Goal: Task Accomplishment & Management: Manage account settings

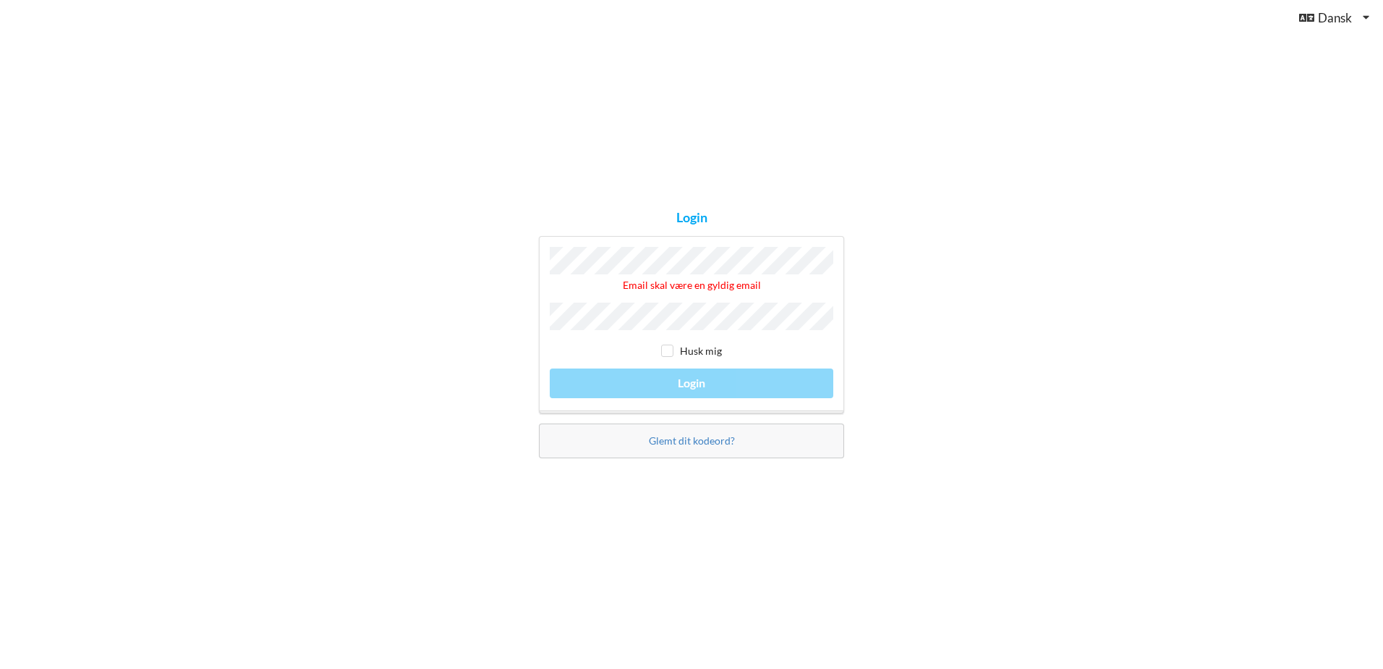
drag, startPoint x: 412, startPoint y: 254, endPoint x: 435, endPoint y: 257, distance: 22.6
click at [414, 254] on div "Login Email skal være en gyldig email Husk mig Login Glemt dit kodeord?" at bounding box center [691, 334] width 1383 height 669
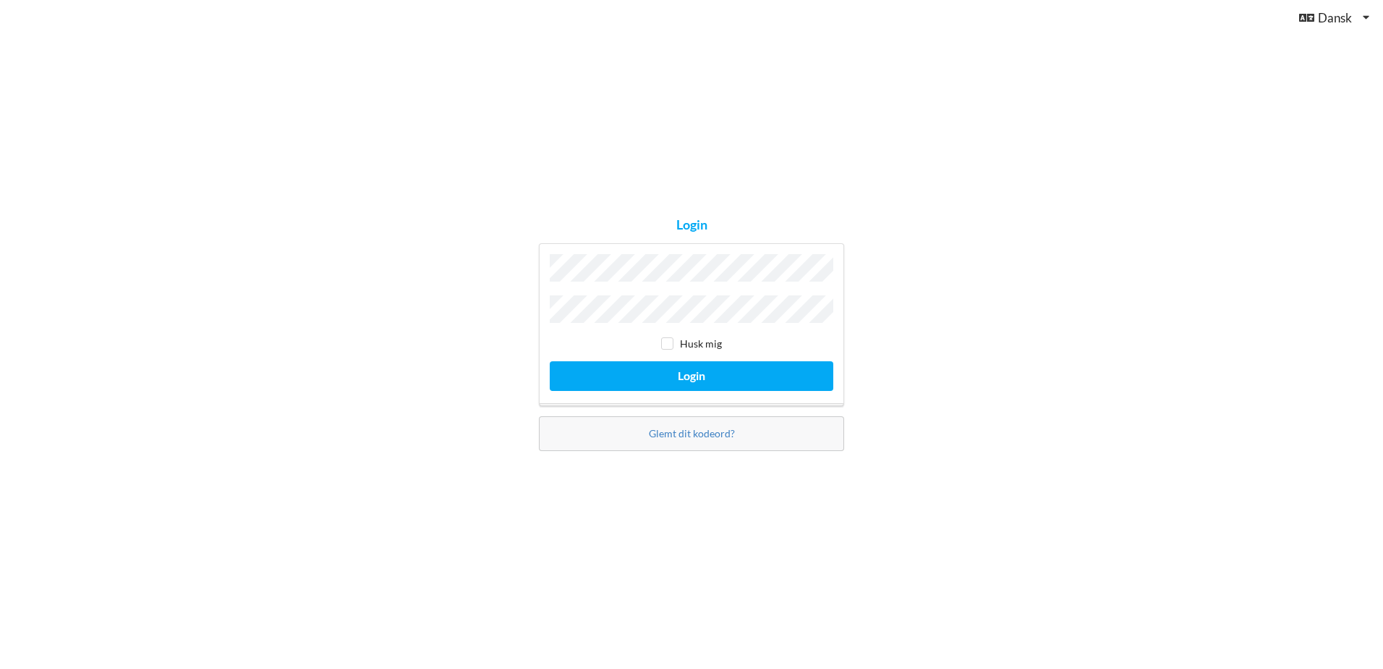
click at [550, 361] on button "Login" at bounding box center [692, 376] width 284 height 30
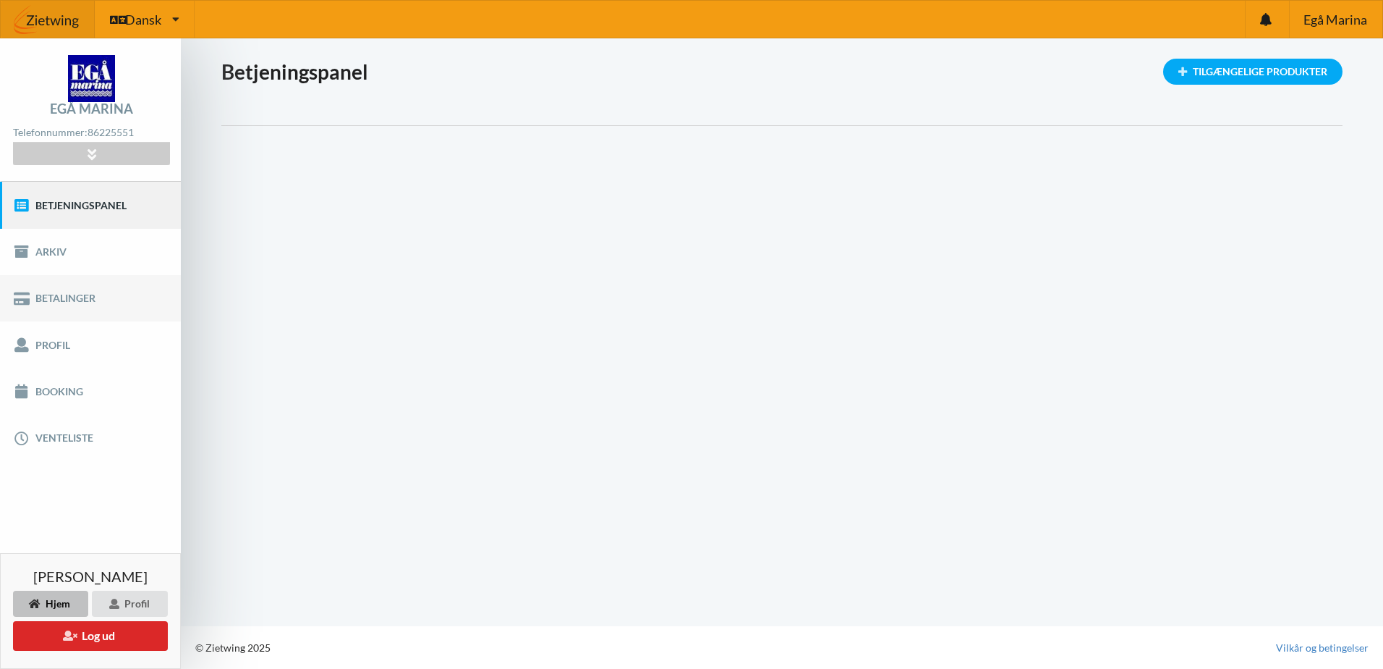
click at [54, 291] on link "Betalinger" at bounding box center [90, 298] width 181 height 46
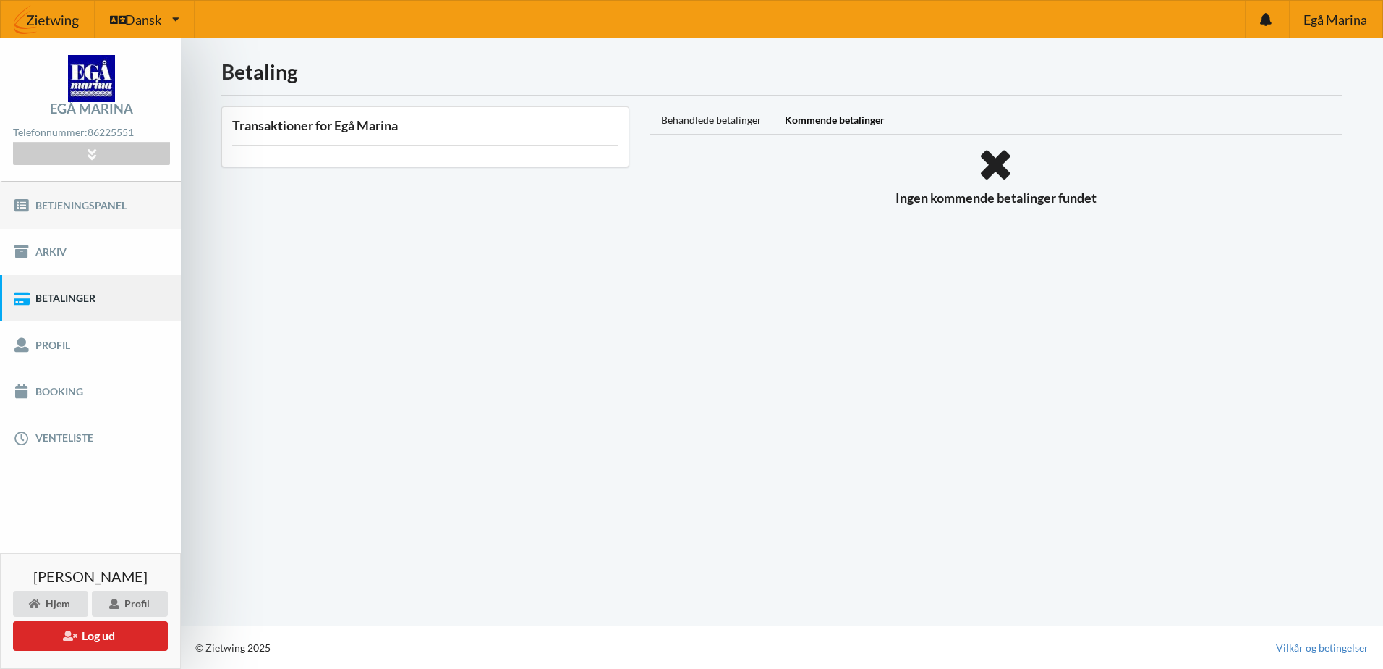
click at [75, 200] on link "Betjeningspanel" at bounding box center [90, 205] width 181 height 46
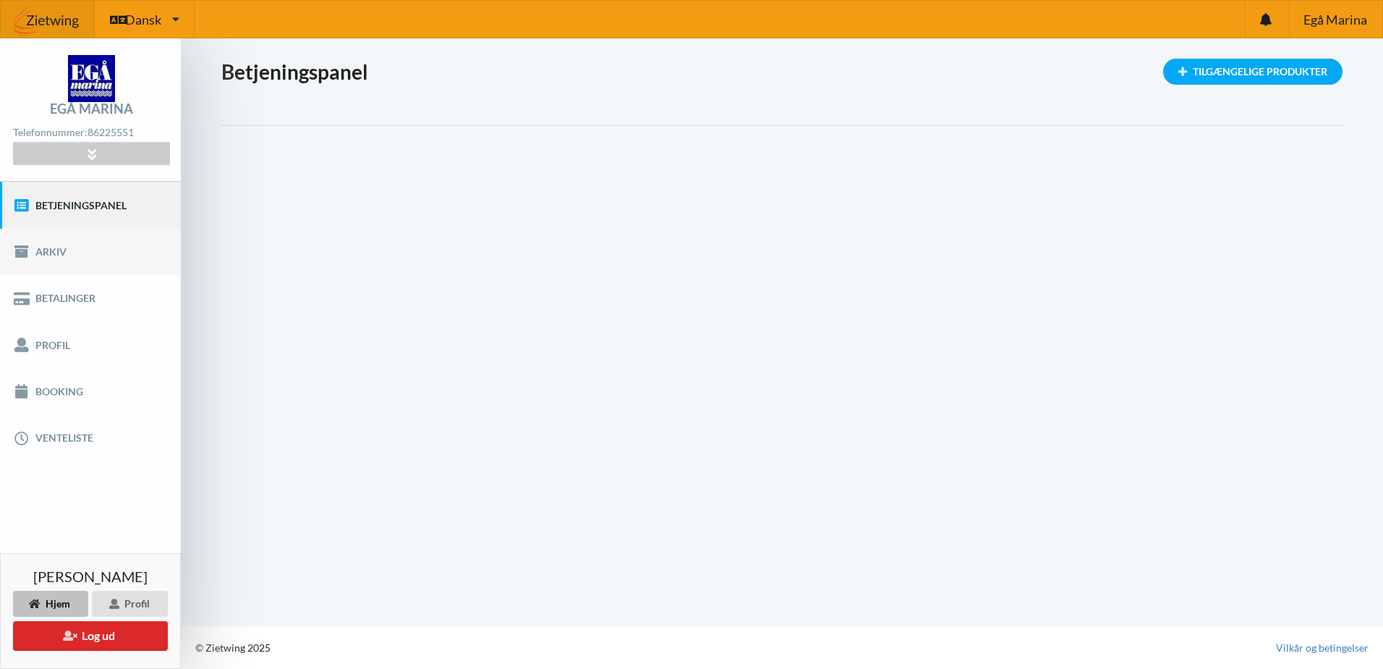
click at [42, 256] on link "Arkiv" at bounding box center [90, 252] width 181 height 46
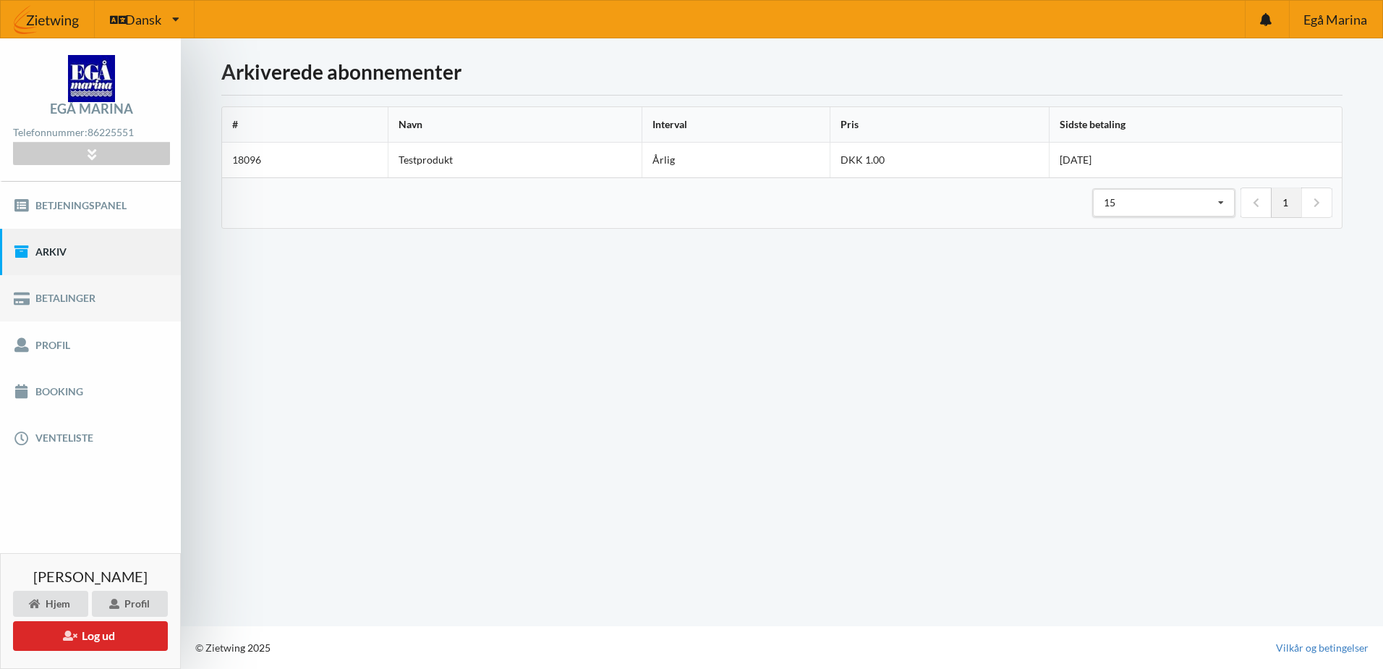
click at [42, 294] on link "Betalinger" at bounding box center [90, 298] width 181 height 46
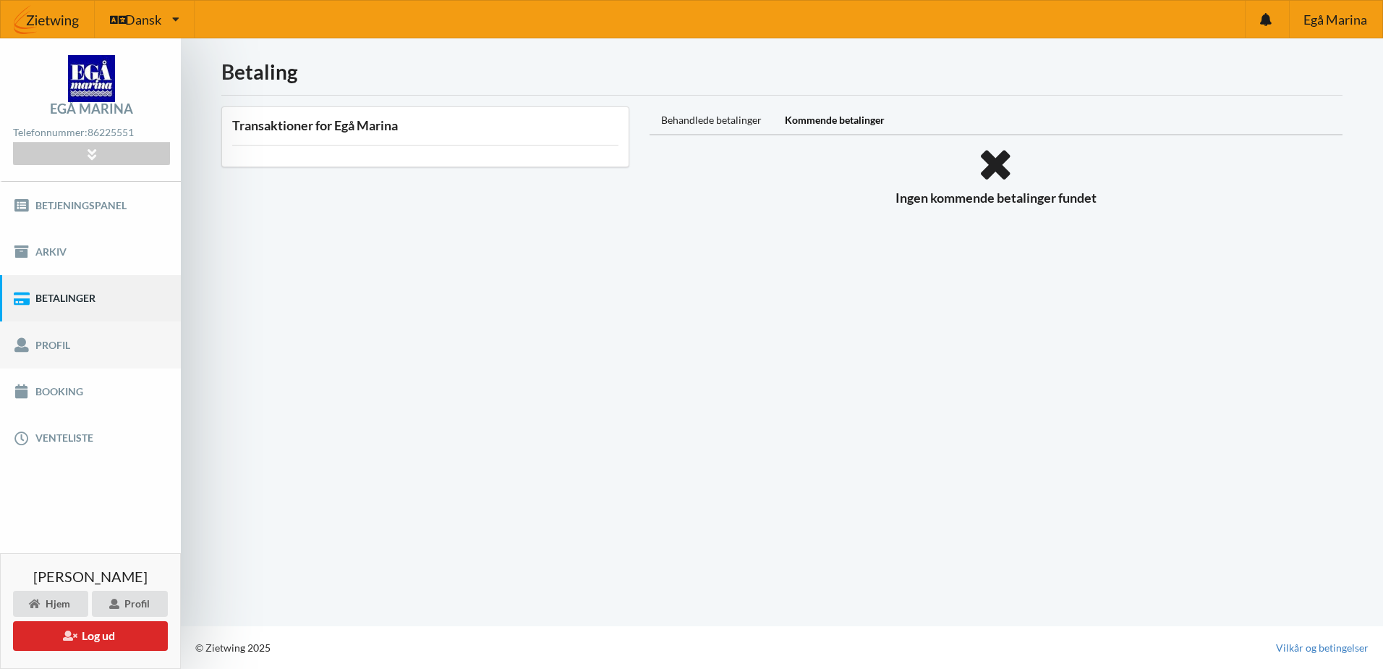
click at [54, 342] on link "Profil" at bounding box center [90, 344] width 181 height 46
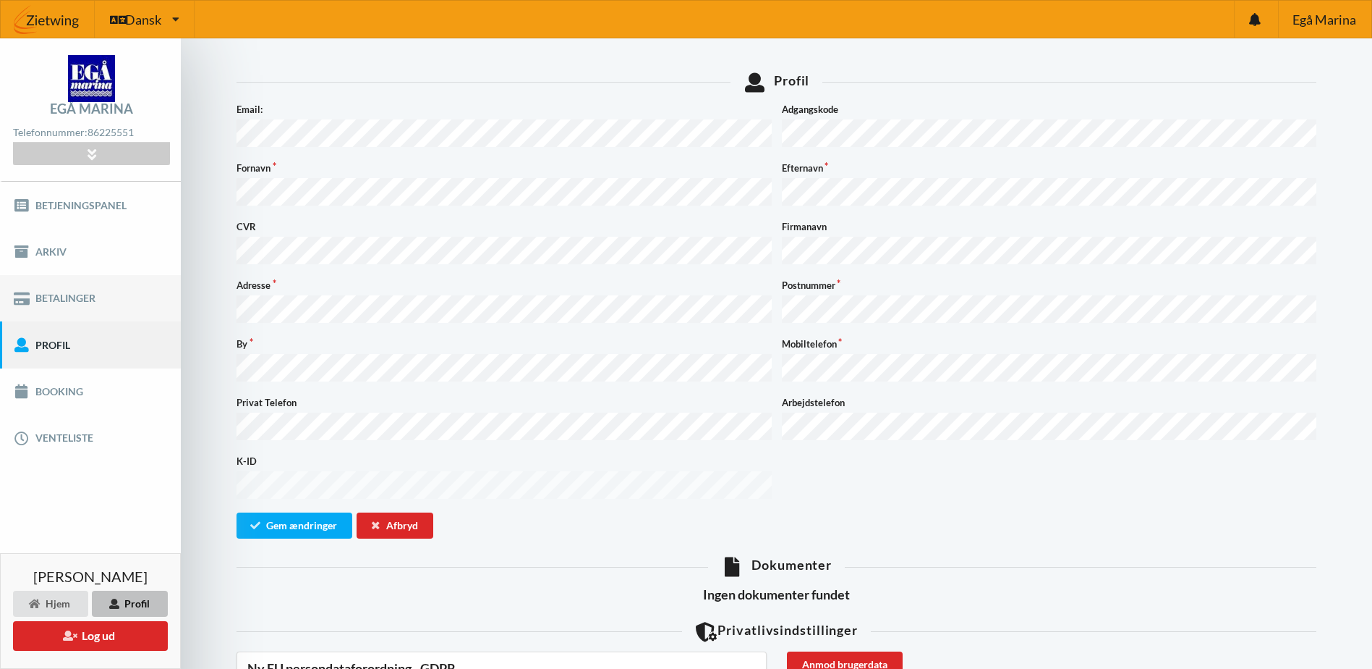
click at [88, 299] on link "Betalinger" at bounding box center [90, 298] width 181 height 46
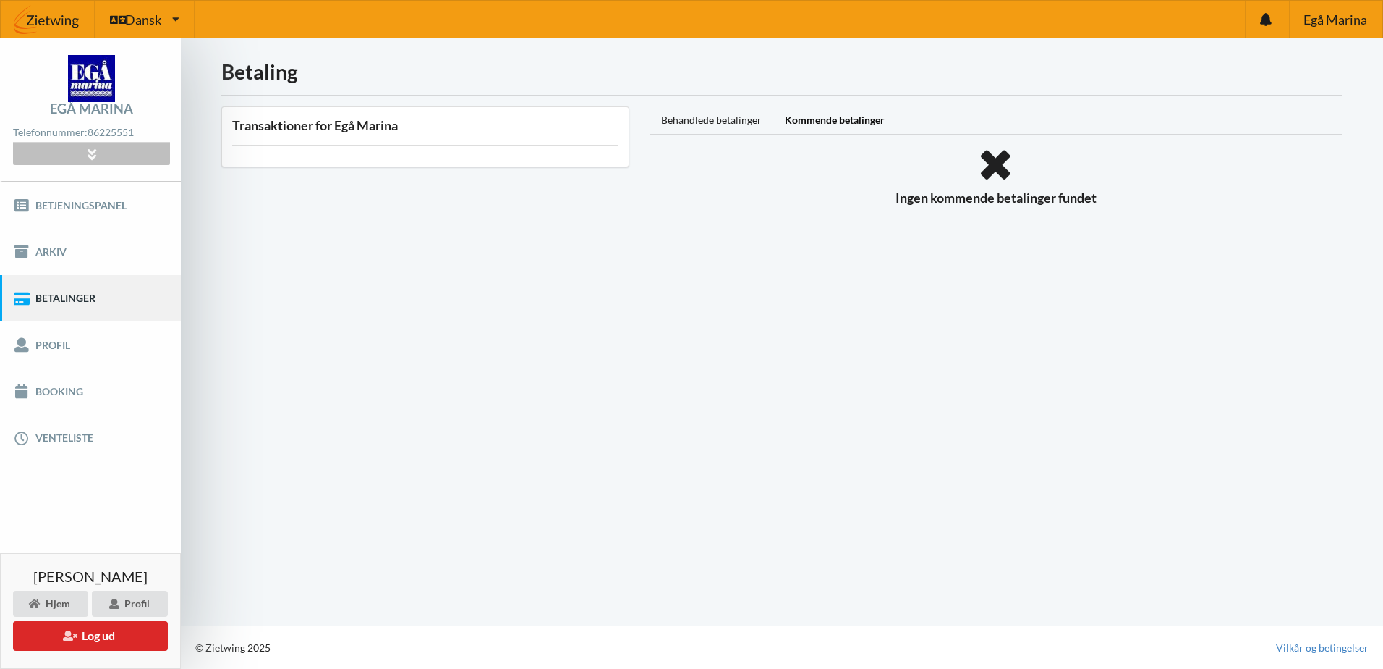
click at [93, 148] on icon at bounding box center [91, 154] width 17 height 12
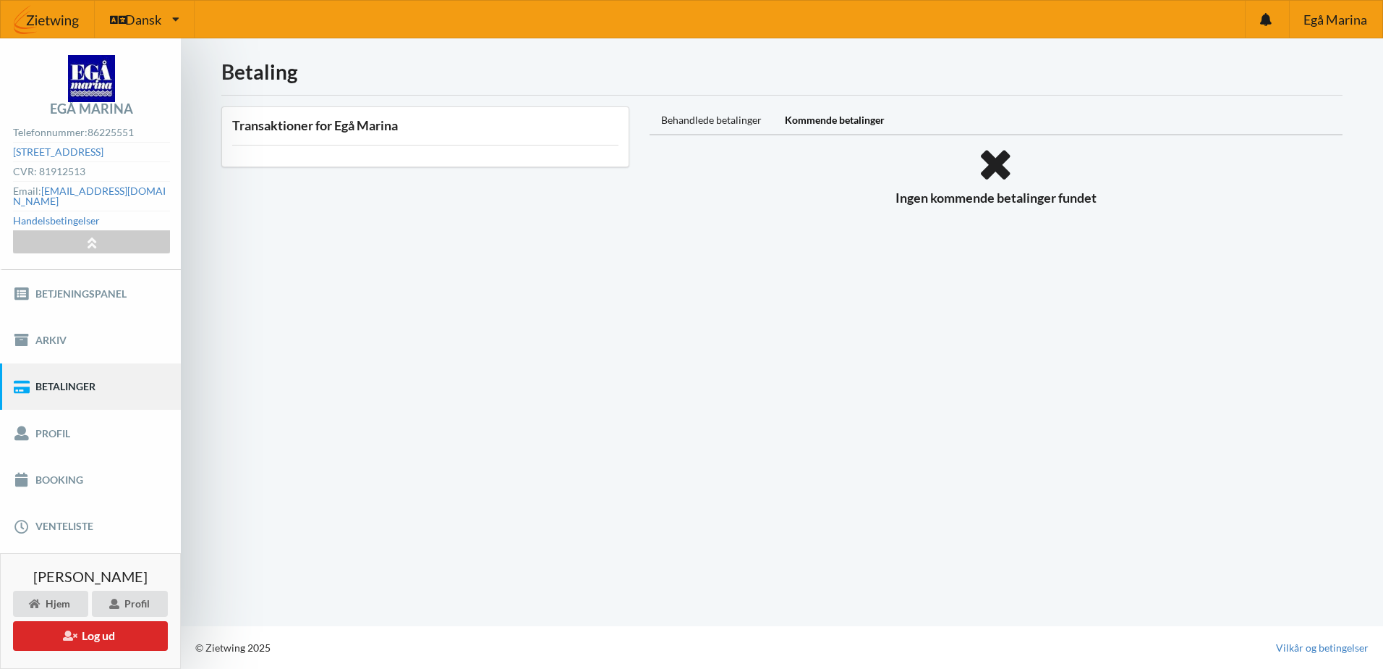
click at [311, 334] on div "Betaling Transaktioner for Egå Marina Behandlede betalinger Kommende betalinger…" at bounding box center [782, 331] width 1202 height 587
click at [100, 236] on icon at bounding box center [91, 242] width 17 height 12
